Goal: Information Seeking & Learning: Learn about a topic

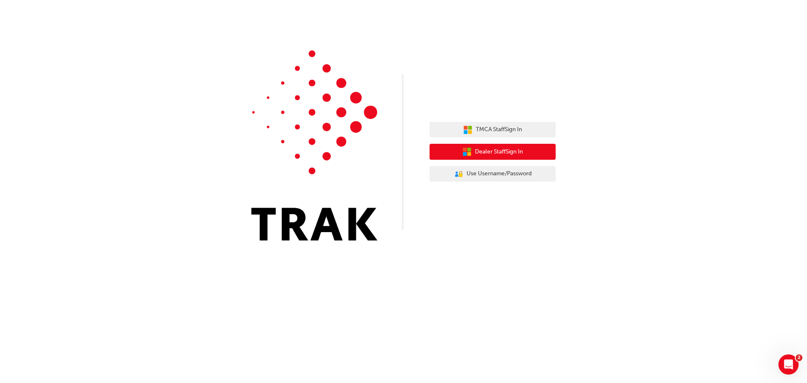
click at [506, 156] on span "Dealer Staff Sign In" at bounding box center [499, 152] width 48 height 10
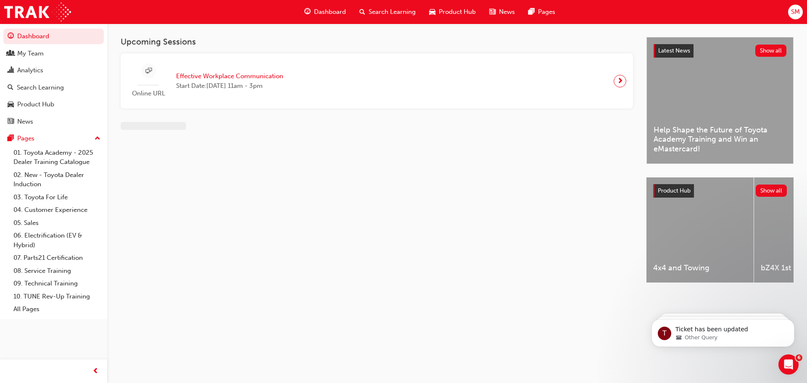
click at [413, 9] on span "Search Learning" at bounding box center [391, 12] width 47 height 10
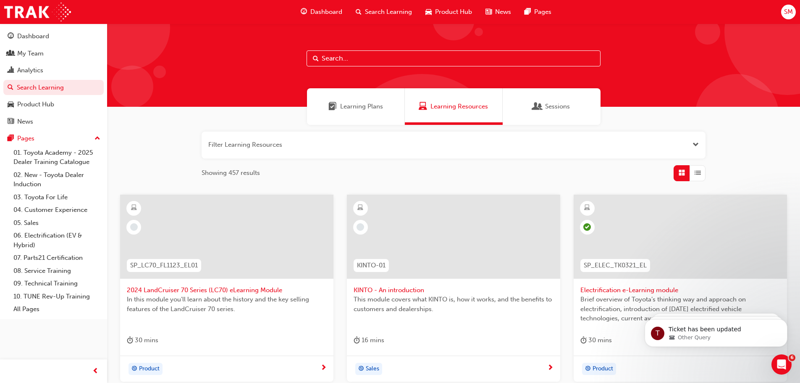
click at [374, 55] on input "text" at bounding box center [454, 58] width 294 height 16
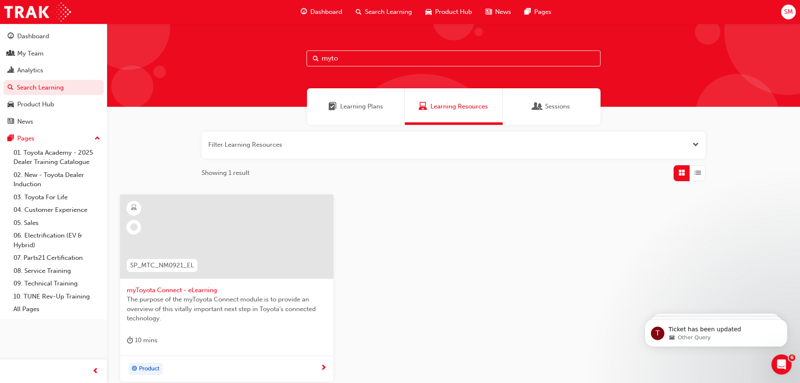
type input "myto"
click at [187, 291] on span "myToyota Connect - eLearning" at bounding box center [227, 290] width 200 height 10
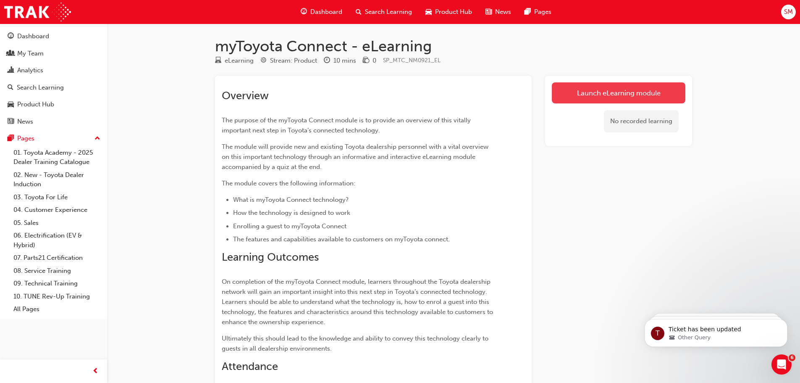
click at [634, 95] on link "Launch eLearning module" at bounding box center [619, 92] width 134 height 21
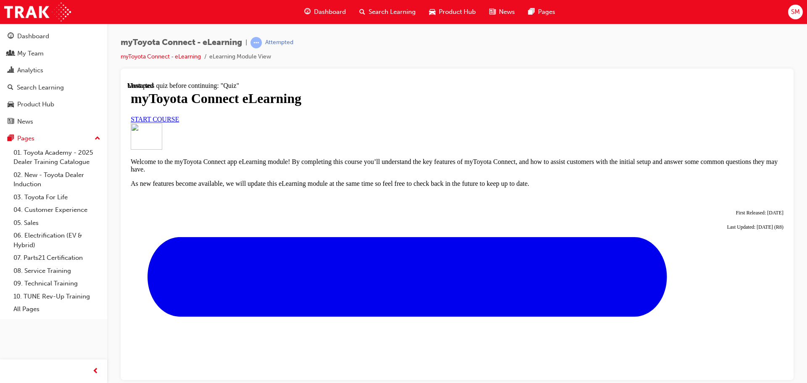
click at [179, 122] on span "START COURSE" at bounding box center [155, 118] width 48 height 7
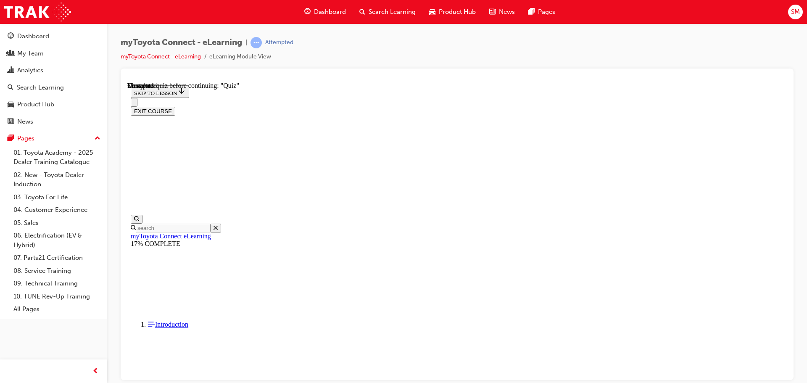
scroll to position [736, 0]
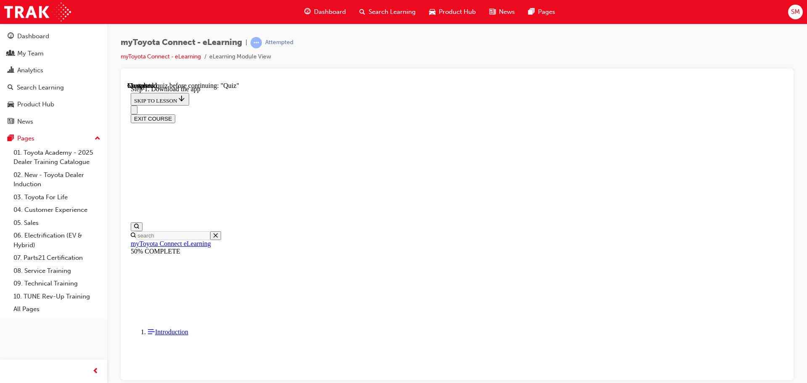
scroll to position [132, 0]
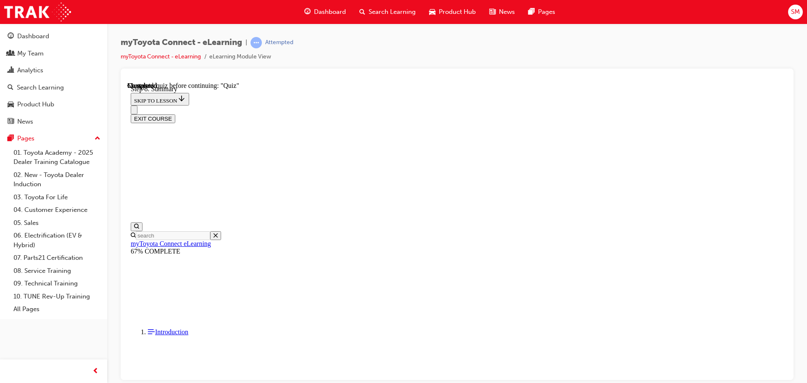
scroll to position [570, 0]
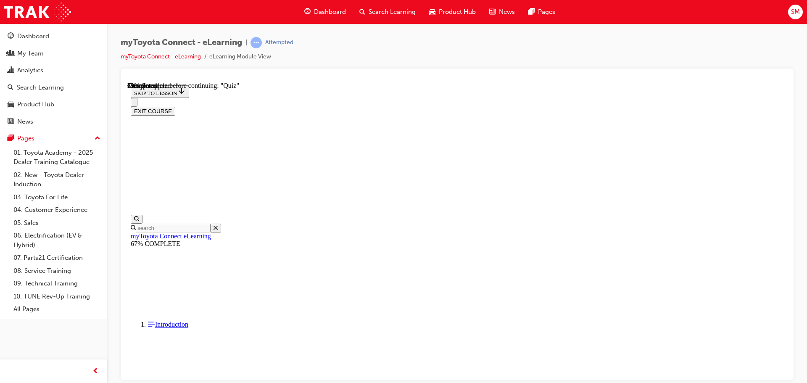
scroll to position [85, 0]
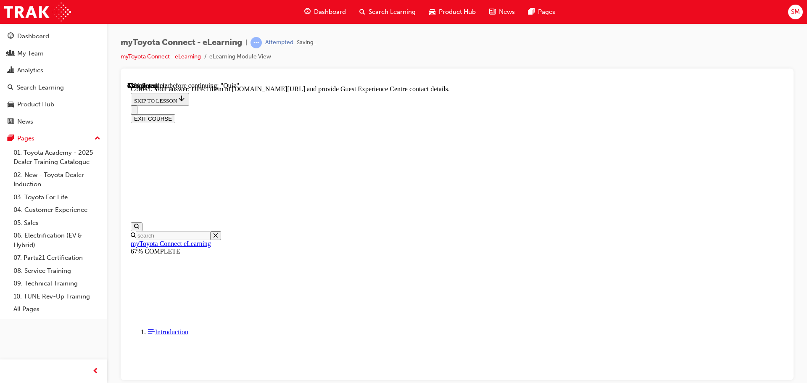
scroll to position [175, 0]
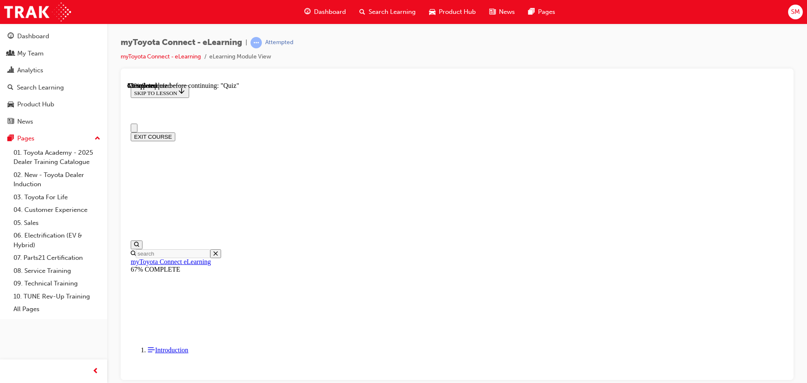
scroll to position [42, 0]
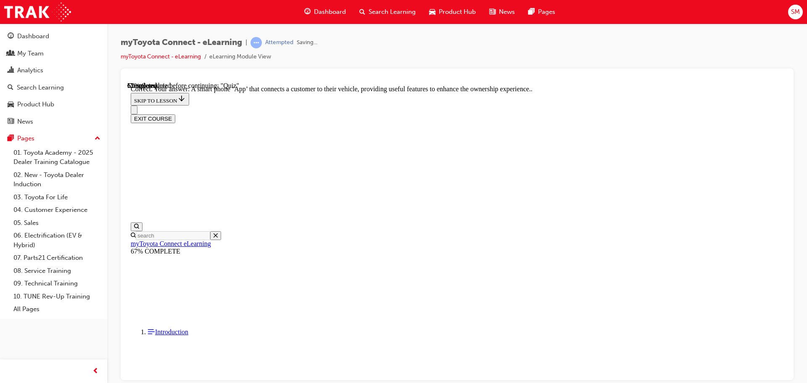
scroll to position [158, 0]
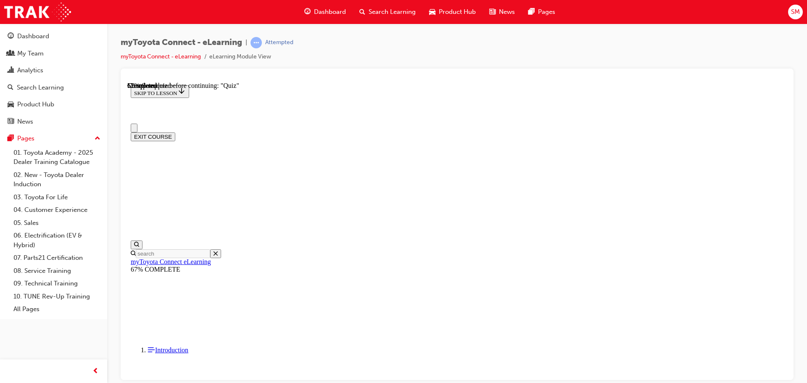
scroll to position [42, 0]
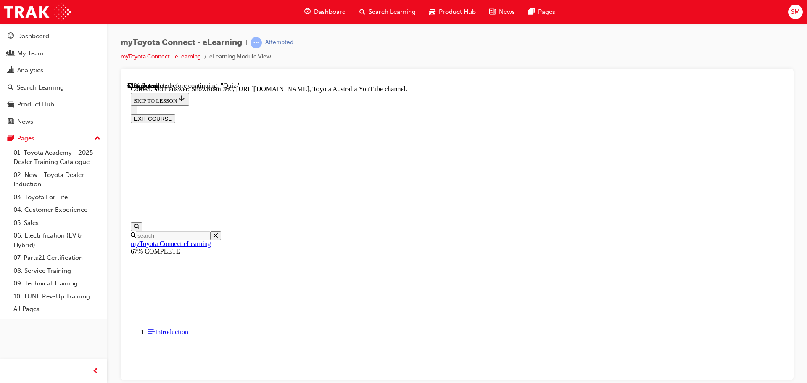
scroll to position [175, 0]
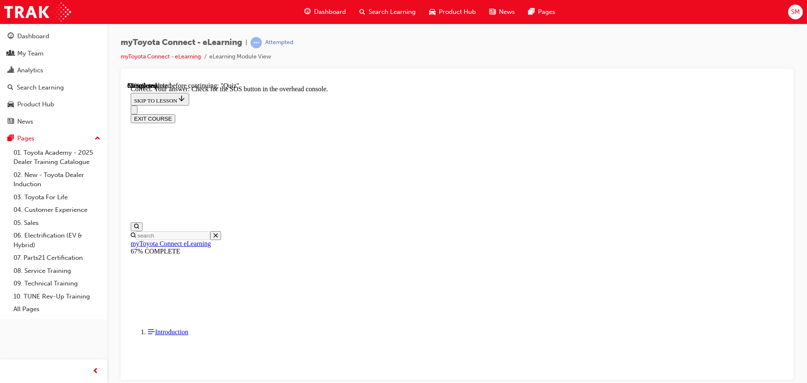
scroll to position [133, 0]
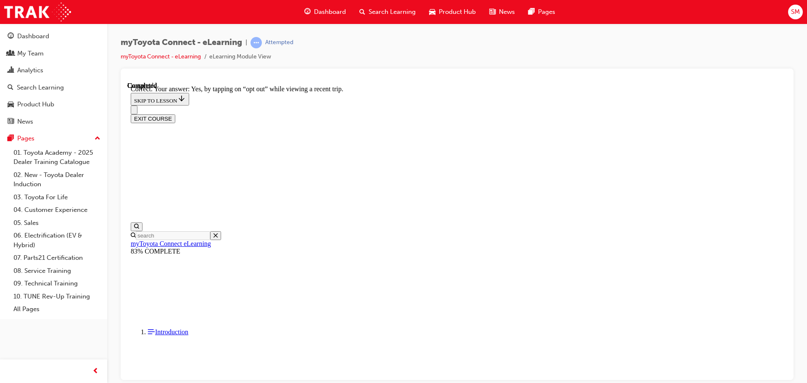
scroll to position [100, 0]
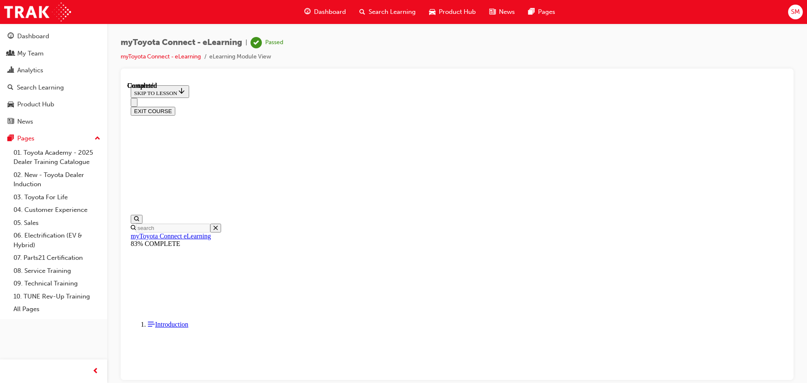
scroll to position [158, 0]
click at [175, 106] on button "EXIT COURSE" at bounding box center [153, 110] width 45 height 9
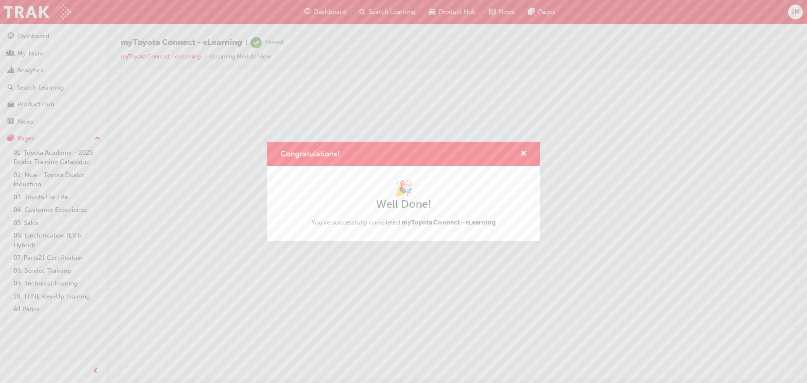
scroll to position [0, 0]
click at [523, 154] on span "cross-icon" at bounding box center [523, 154] width 6 height 8
